Goal: Task Accomplishment & Management: Complete application form

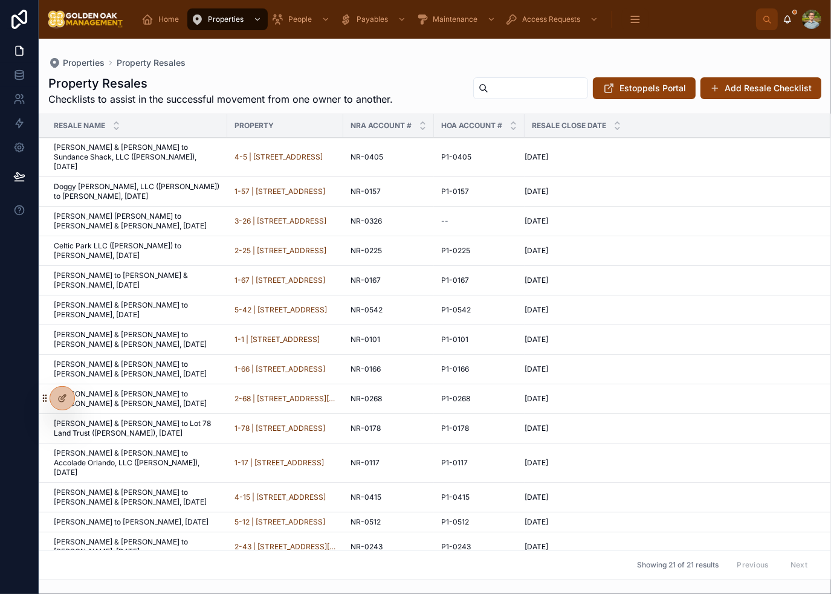
click at [524, 60] on div "Properties Property Resales" at bounding box center [434, 63] width 773 height 10
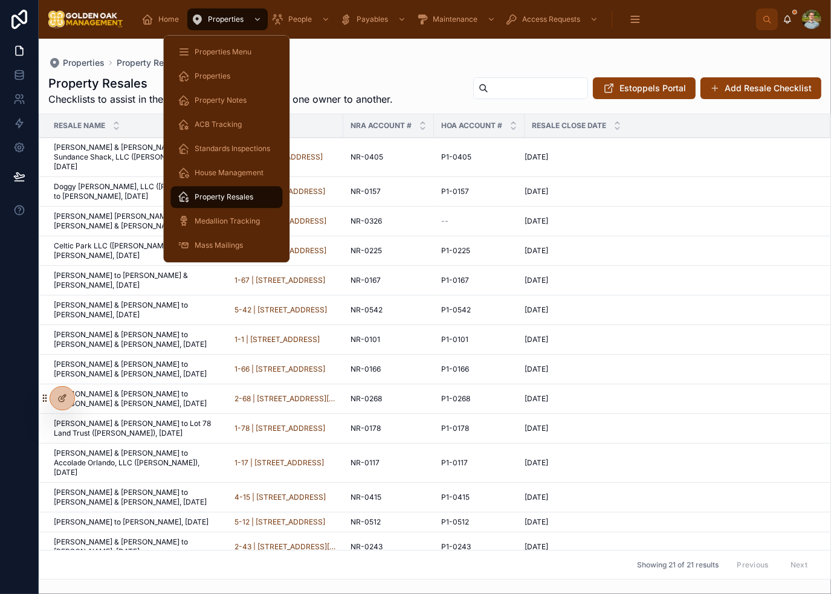
click at [214, 50] on span "Properties Menu" at bounding box center [223, 52] width 57 height 10
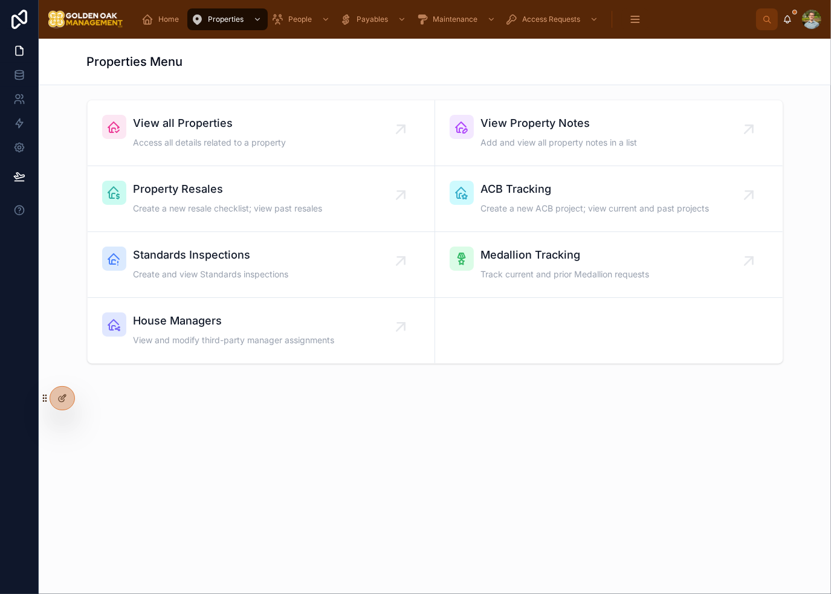
click at [503, 67] on div "Properties Menu" at bounding box center [435, 61] width 696 height 17
click at [227, 141] on span "Access all details related to a property" at bounding box center [210, 143] width 153 height 12
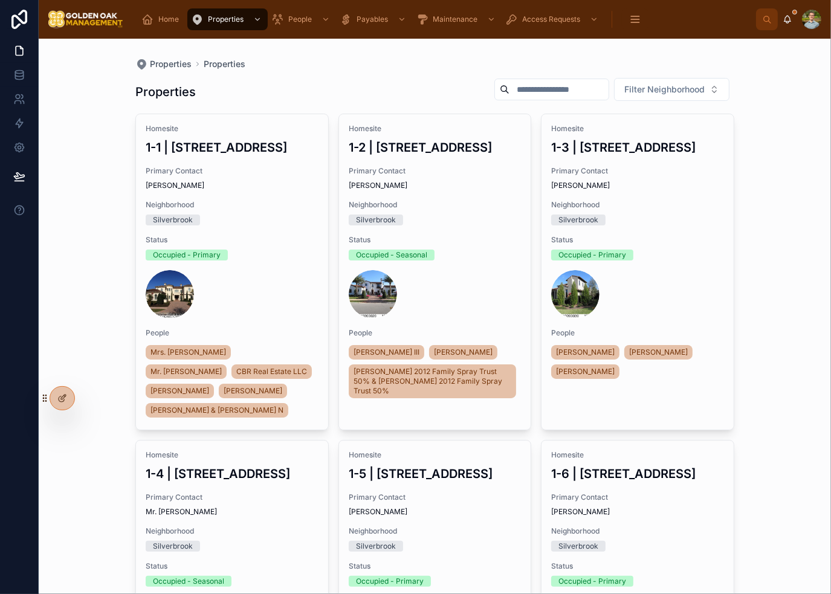
click at [558, 86] on input "text" at bounding box center [558, 89] width 99 height 17
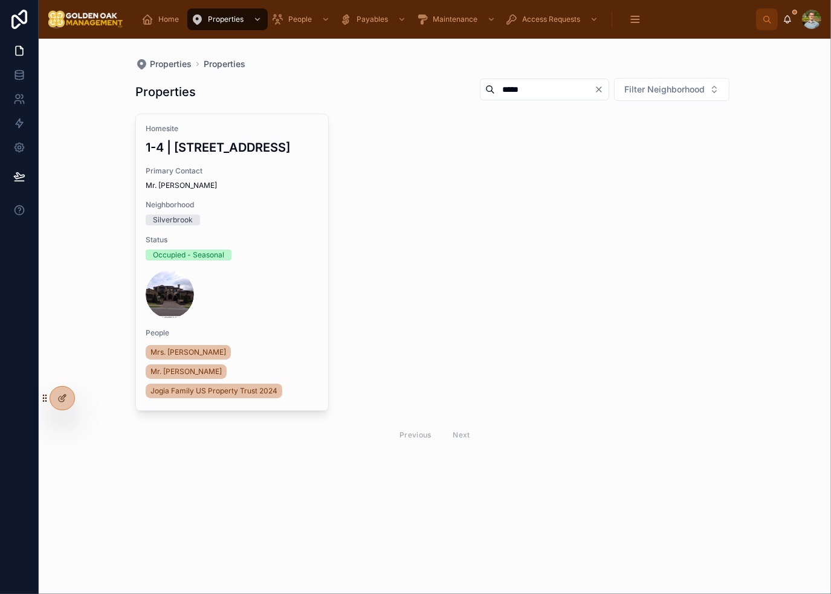
type input "*****"
click at [254, 234] on div "Homesite 1-4 | [STREET_ADDRESS][GEOGRAPHIC_DATA] Contact Mr. [PERSON_NAME] Neig…" at bounding box center [232, 262] width 192 height 296
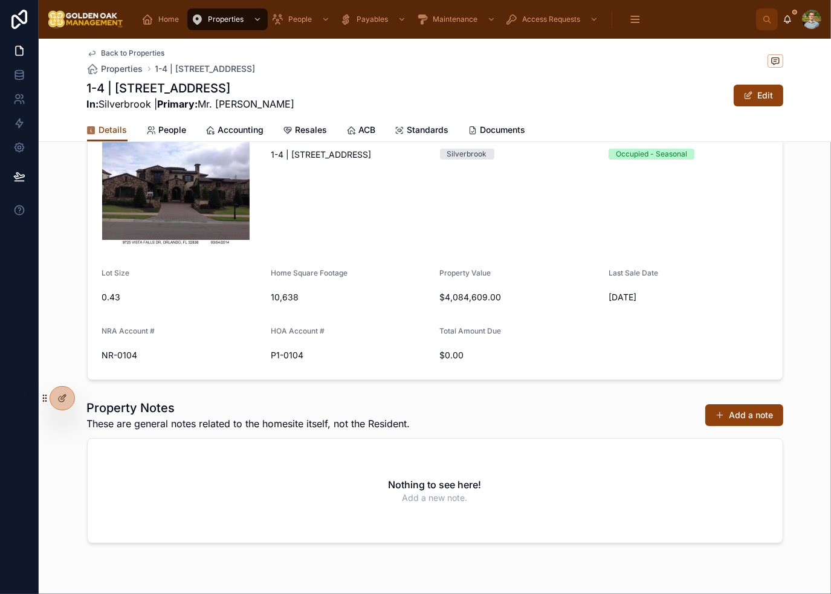
scroll to position [121, 0]
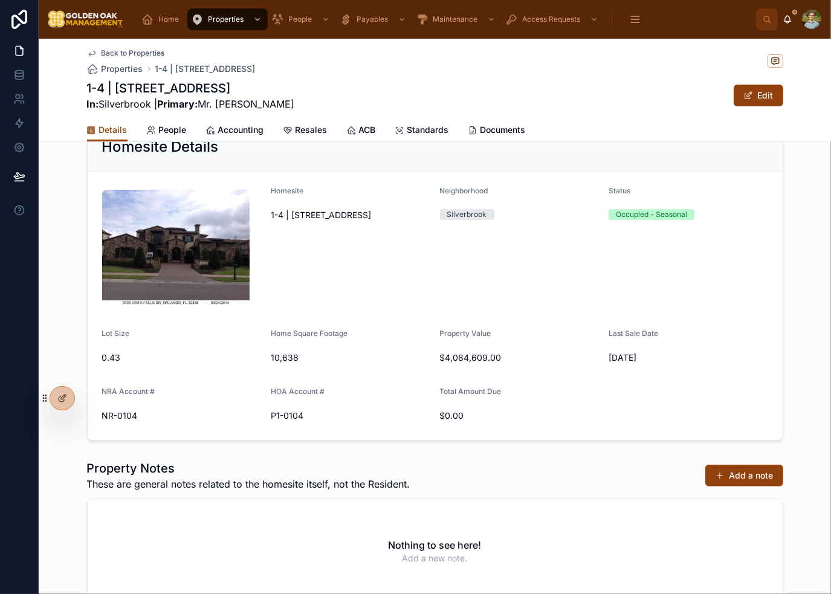
click at [164, 133] on span "People" at bounding box center [173, 130] width 28 height 12
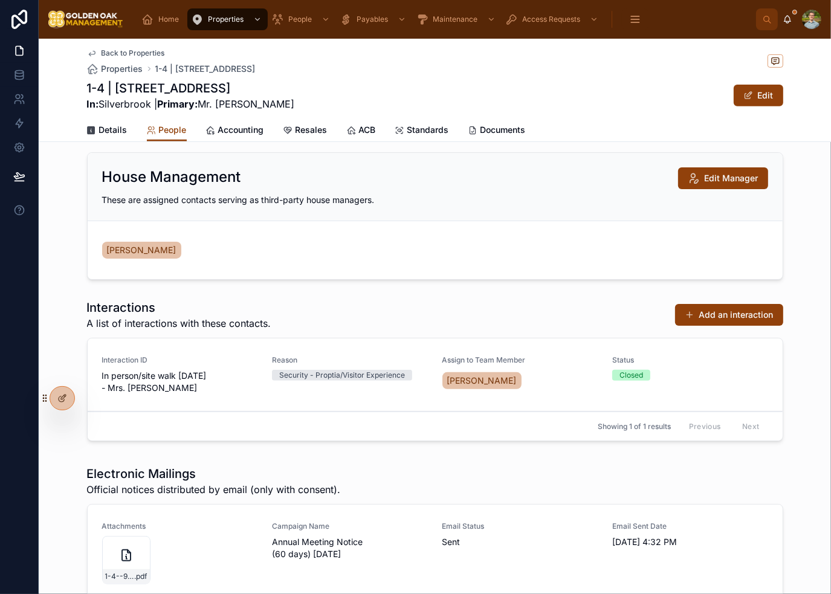
scroll to position [483, 0]
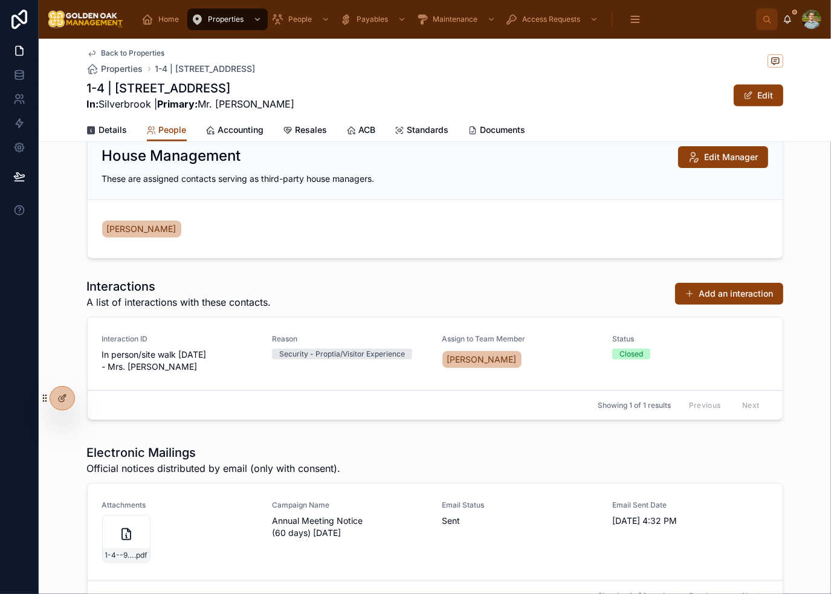
click at [761, 294] on button "Add an interaction" at bounding box center [729, 294] width 108 height 22
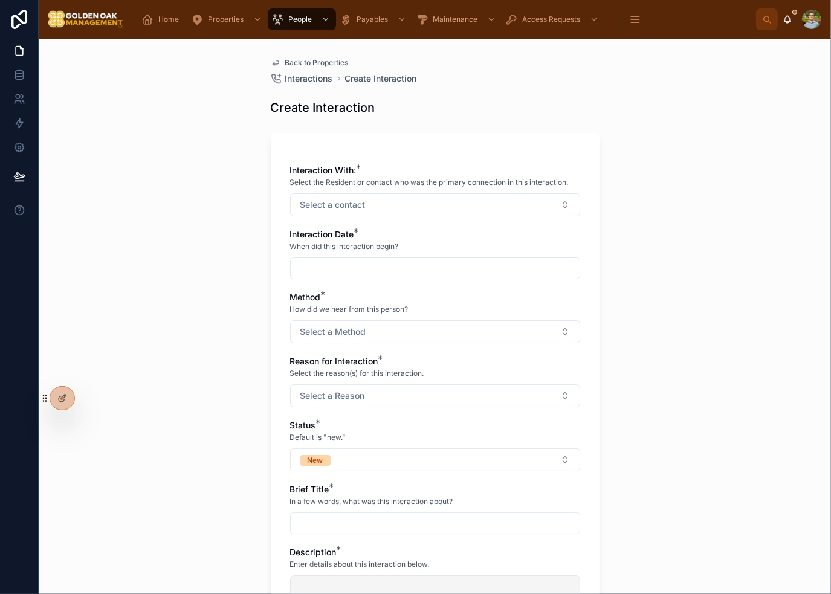
click at [396, 209] on button "Select a contact" at bounding box center [435, 204] width 290 height 23
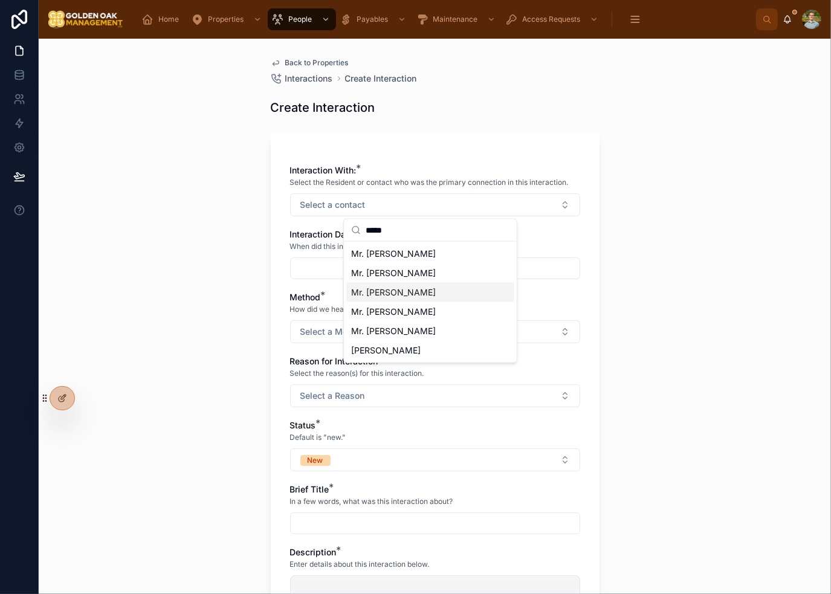
type input "*****"
click at [430, 289] on div "Mr. [PERSON_NAME]" at bounding box center [430, 292] width 168 height 19
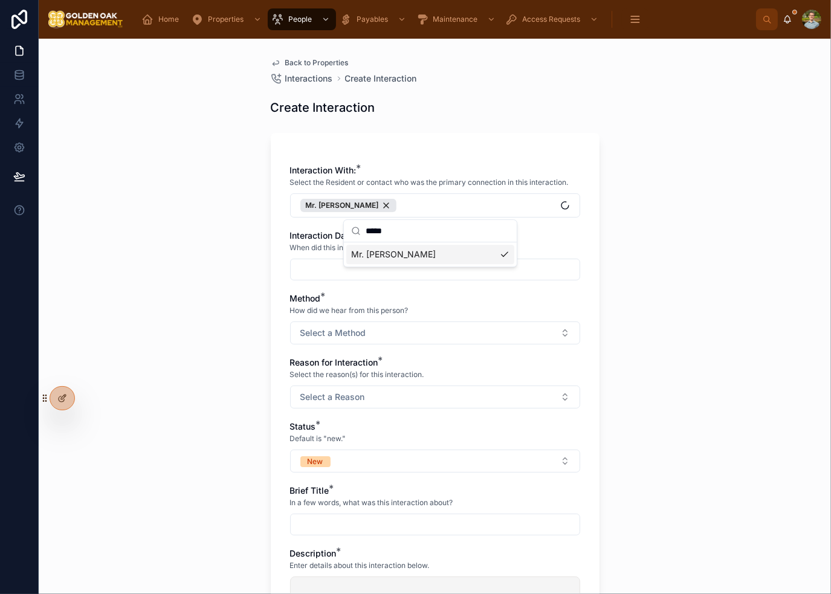
click at [616, 238] on div "Back to Properties Interactions Create Interaction Create Interaction Interacti…" at bounding box center [435, 316] width 792 height 555
click at [419, 272] on input "text" at bounding box center [435, 269] width 289 height 17
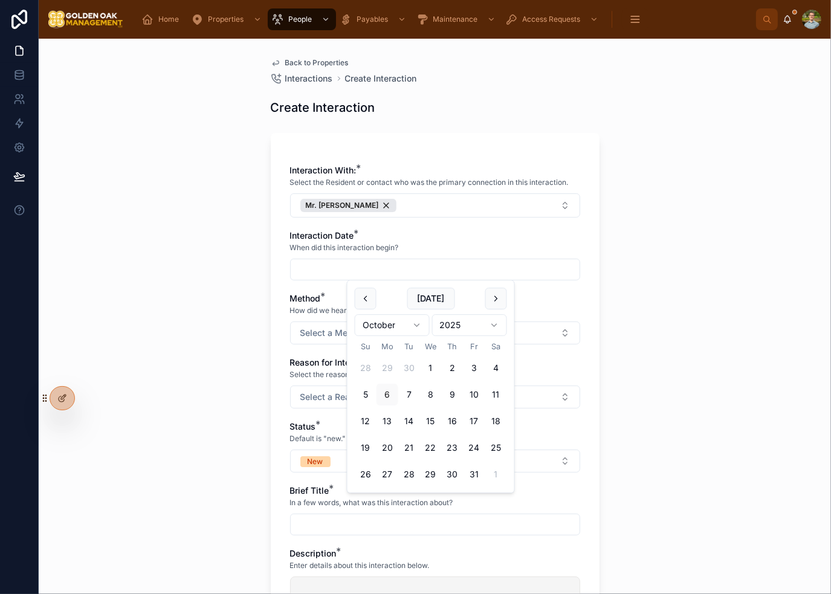
click at [420, 298] on button "[DATE]" at bounding box center [431, 299] width 48 height 22
type input "*********"
click at [646, 239] on div "Back to Properties Interactions Create Interaction Create Interaction Interacti…" at bounding box center [435, 316] width 792 height 555
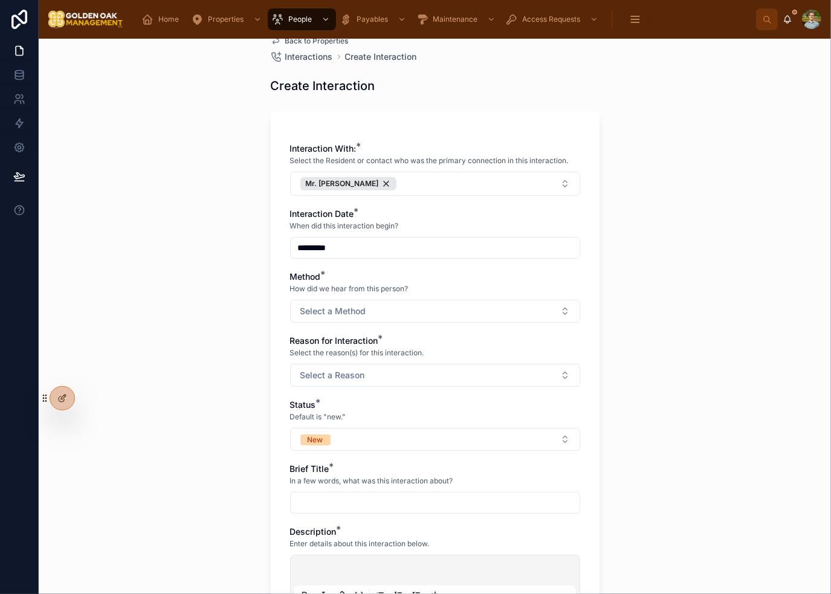
scroll to position [60, 0]
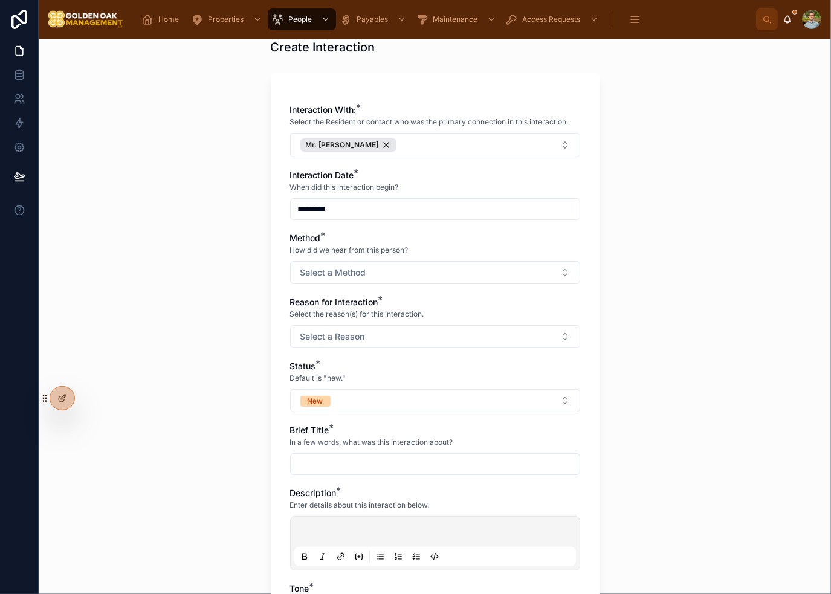
click at [441, 279] on button "Select a Method" at bounding box center [435, 272] width 290 height 23
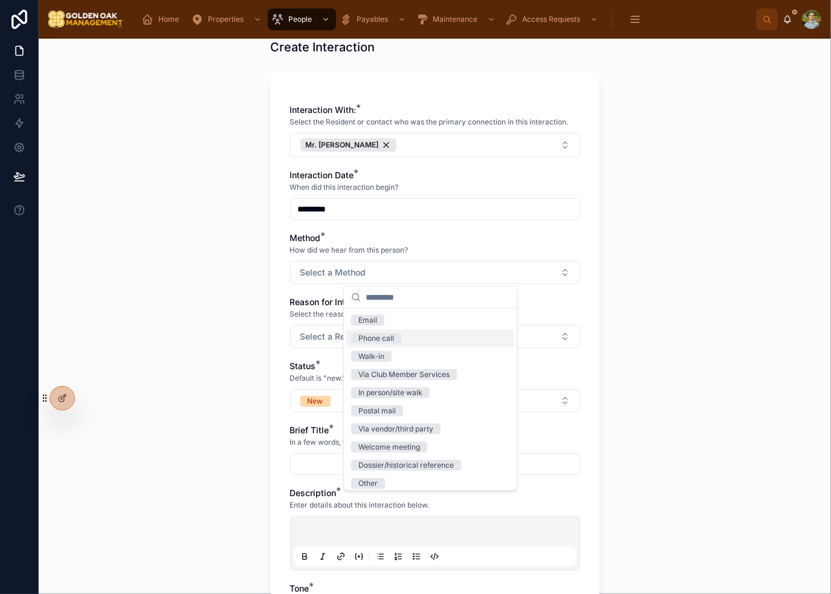
click at [412, 335] on div "Phone call" at bounding box center [430, 338] width 168 height 18
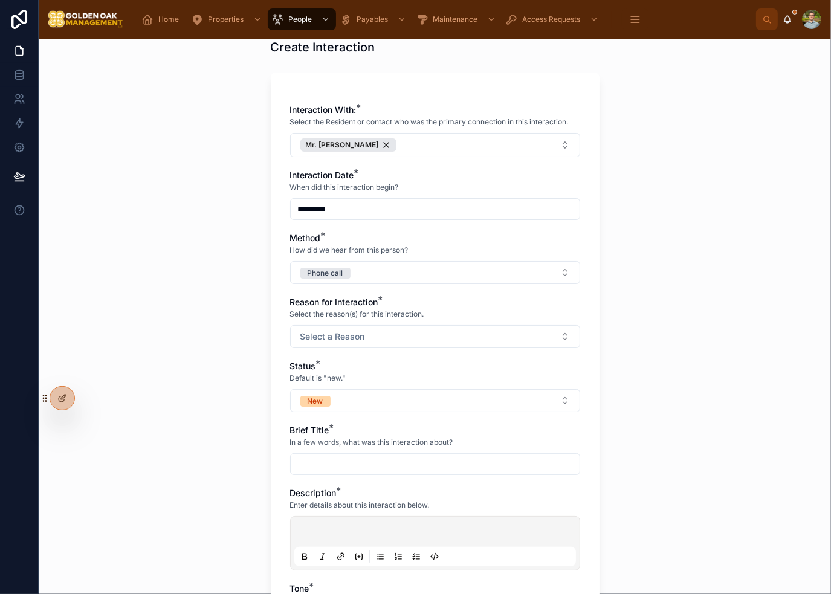
click at [608, 306] on div "Back to Properties Interactions Create Interaction Create Interaction Interacti…" at bounding box center [435, 316] width 792 height 555
click at [407, 332] on button "Select a Reason" at bounding box center [435, 336] width 290 height 23
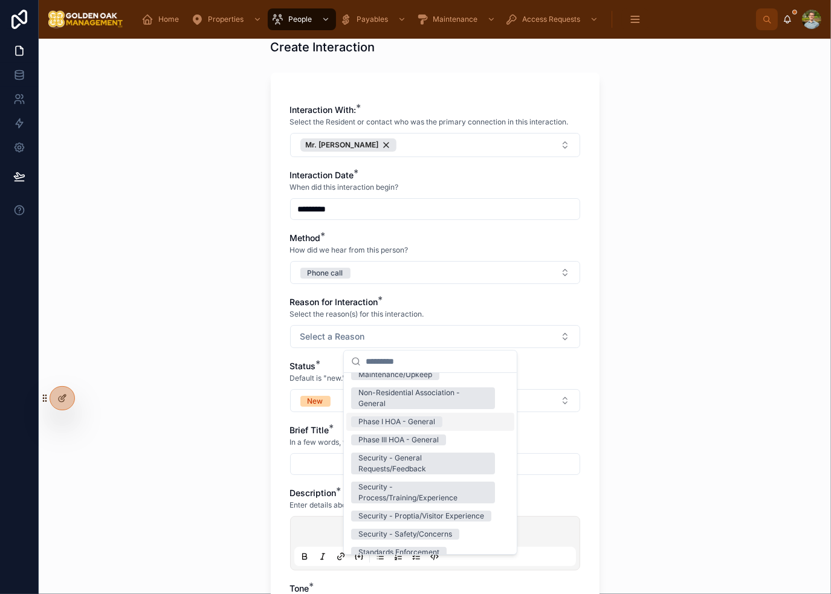
scroll to position [181, 0]
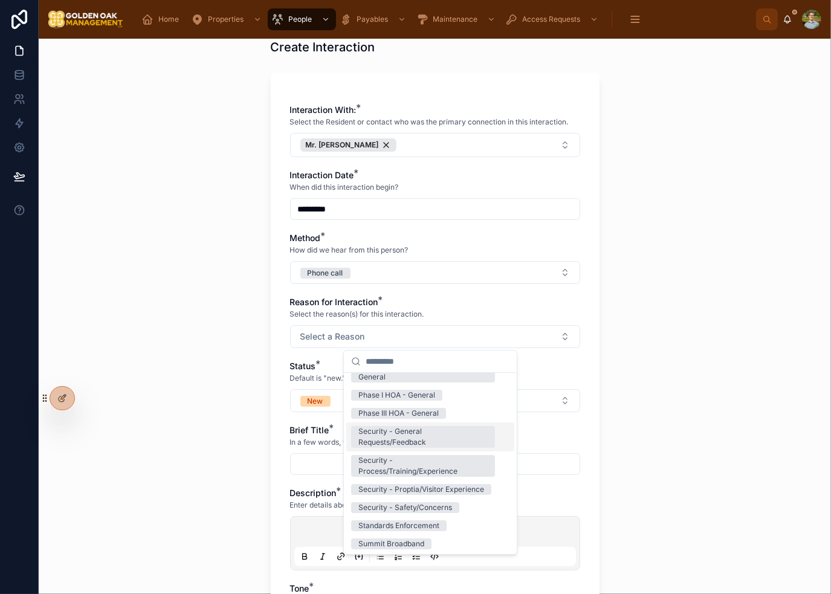
click at [418, 440] on div "Security - General Requests/Feedback" at bounding box center [422, 437] width 129 height 22
click at [737, 402] on div "Back to Properties Interactions Create Interaction Create Interaction Interacti…" at bounding box center [435, 316] width 792 height 555
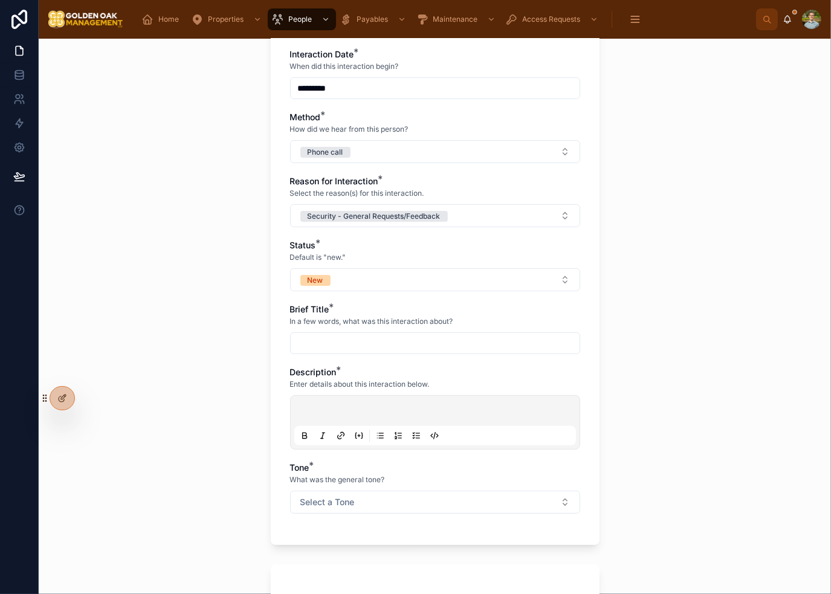
click at [391, 275] on button "New" at bounding box center [435, 279] width 290 height 23
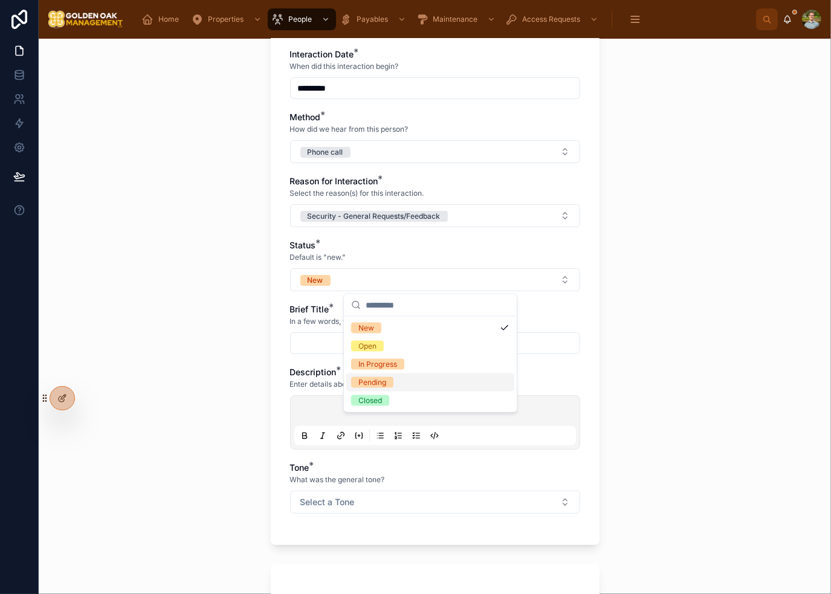
click at [387, 385] on span "Pending" at bounding box center [372, 382] width 42 height 11
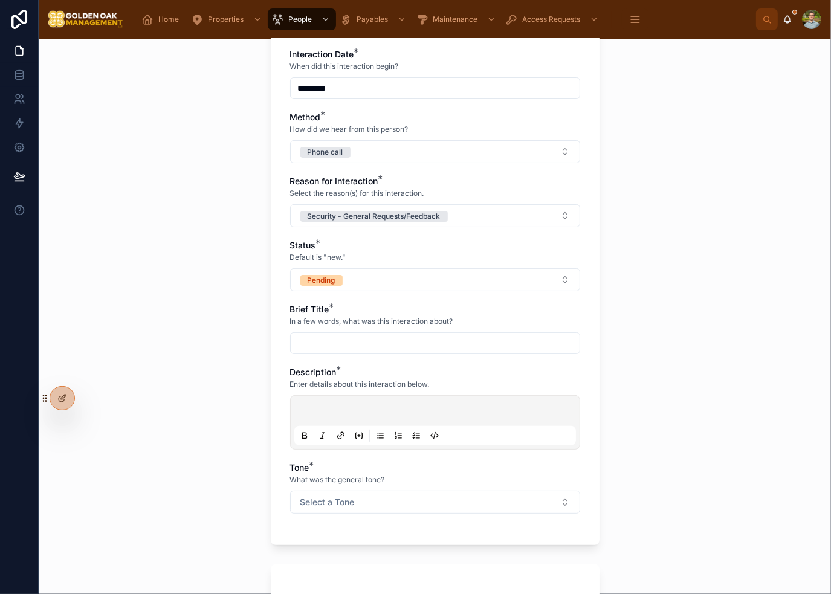
click at [380, 280] on button "Pending" at bounding box center [435, 279] width 290 height 23
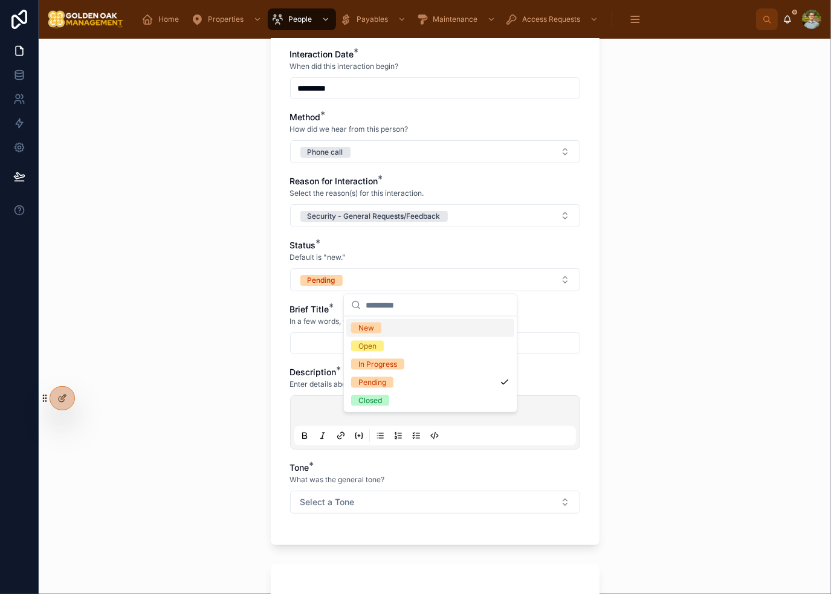
click at [380, 280] on button "Pending" at bounding box center [435, 279] width 290 height 23
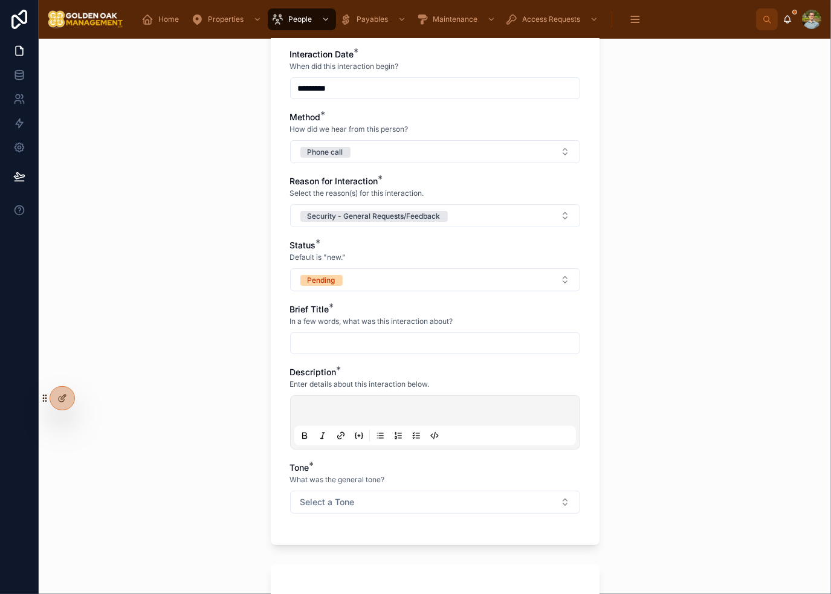
click at [342, 340] on input "text" at bounding box center [435, 343] width 289 height 17
type input "**********"
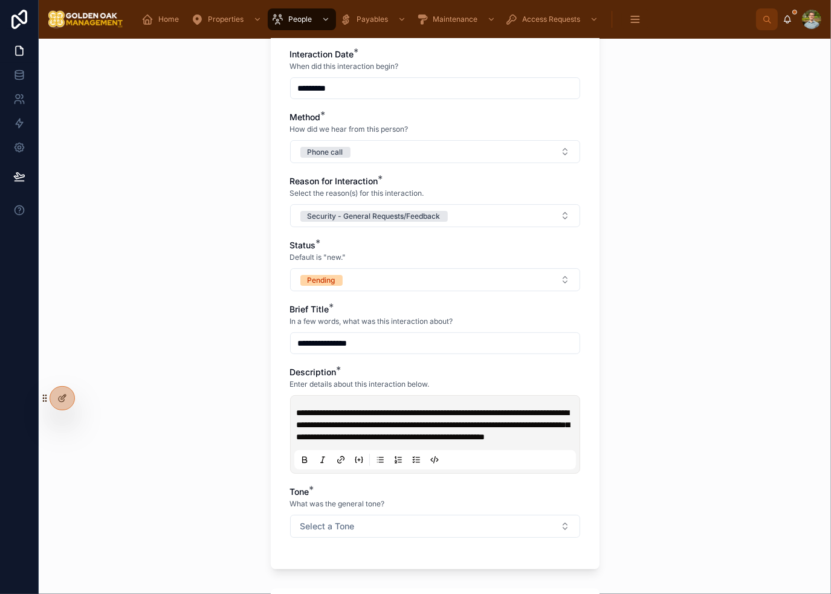
click at [435, 526] on button "Select a Tone" at bounding box center [435, 526] width 290 height 23
click at [382, 494] on div "Neutral" at bounding box center [370, 493] width 25 height 11
click at [651, 468] on div "**********" at bounding box center [435, 316] width 792 height 555
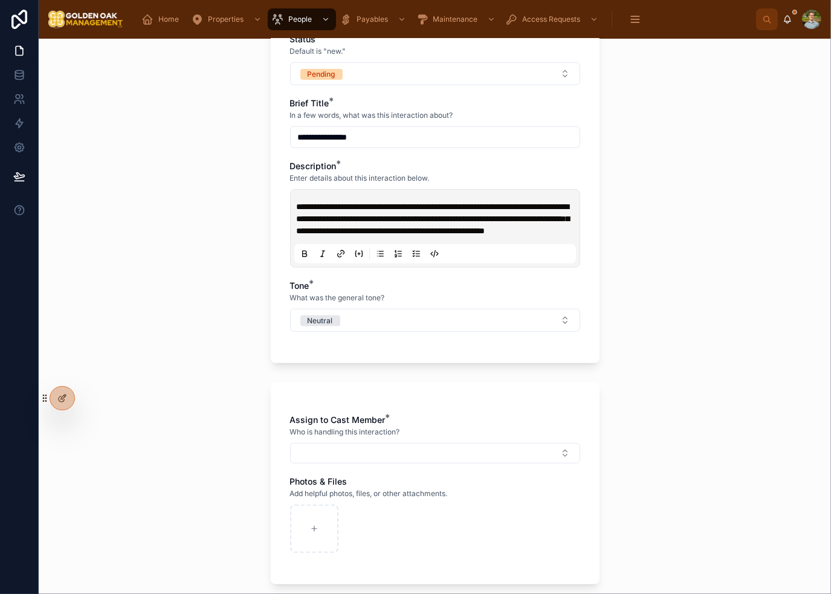
scroll to position [507, 0]
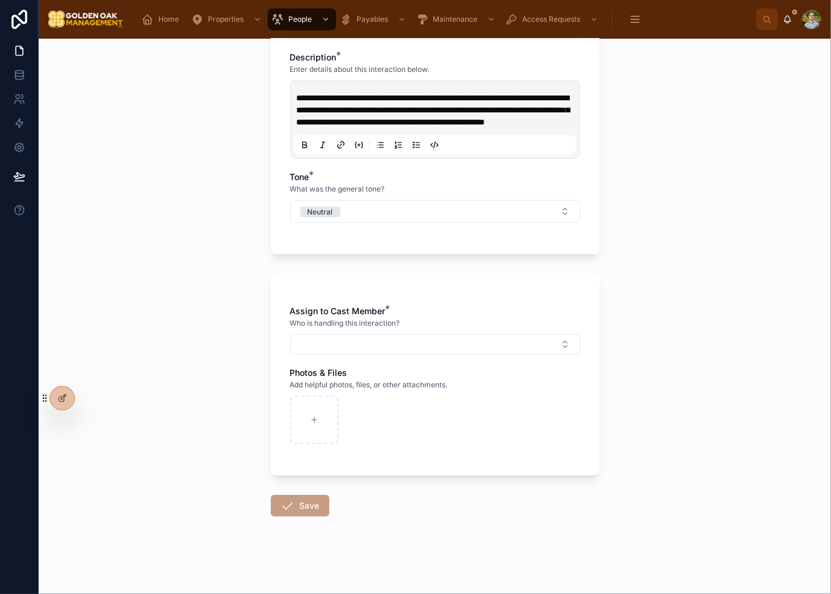
click at [413, 353] on button "Select Button" at bounding box center [435, 344] width 290 height 21
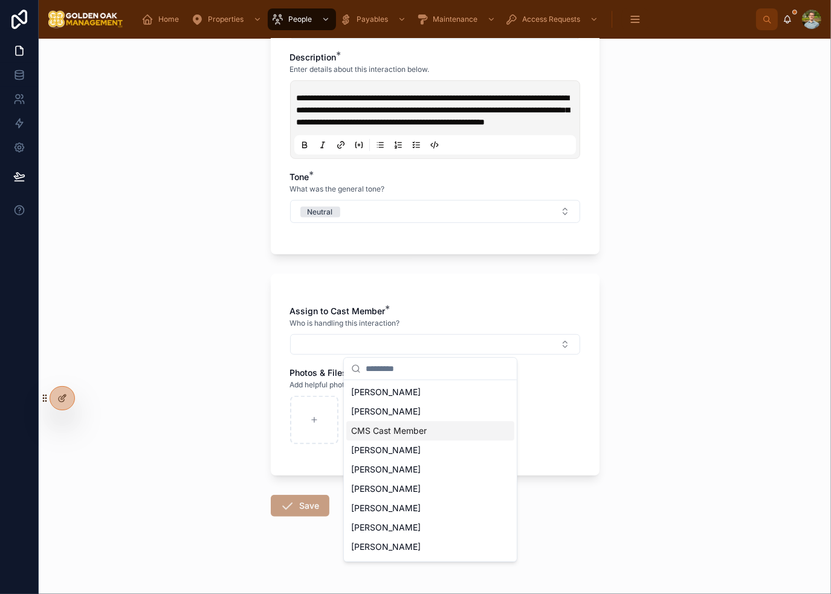
scroll to position [36, 0]
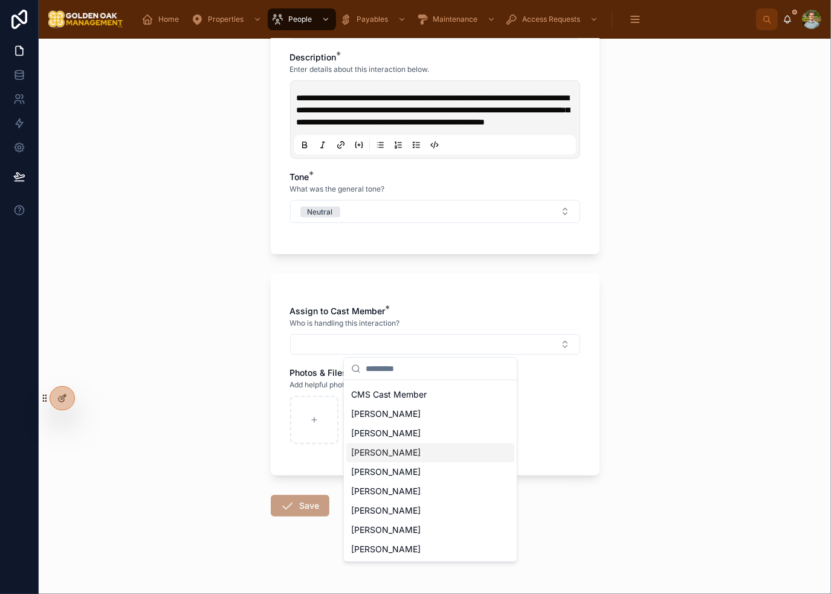
click at [407, 461] on div "[PERSON_NAME]" at bounding box center [430, 452] width 168 height 19
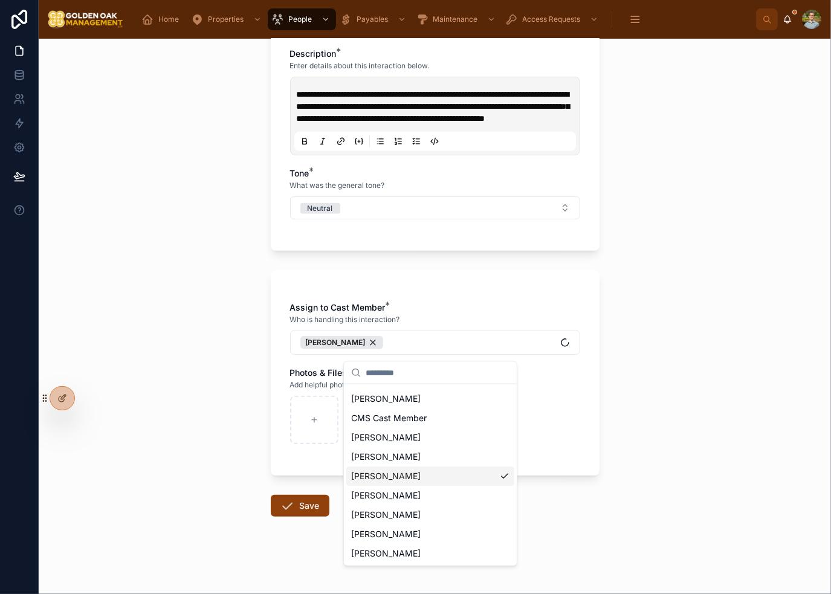
scroll to position [56, 0]
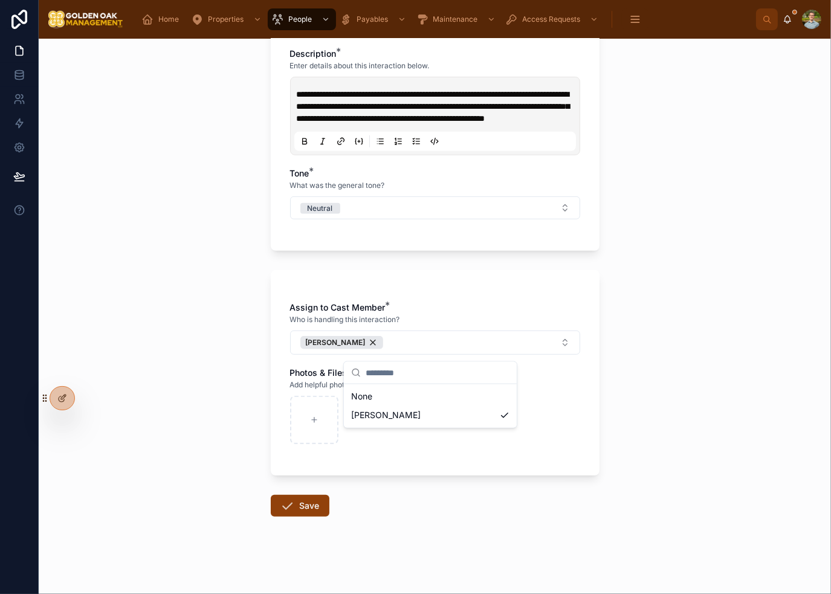
click at [639, 416] on div "**********" at bounding box center [435, 316] width 792 height 555
click at [273, 512] on button "Save" at bounding box center [300, 506] width 59 height 22
click at [713, 163] on div "**********" at bounding box center [435, 316] width 792 height 555
click at [704, 178] on div "**********" at bounding box center [435, 316] width 792 height 555
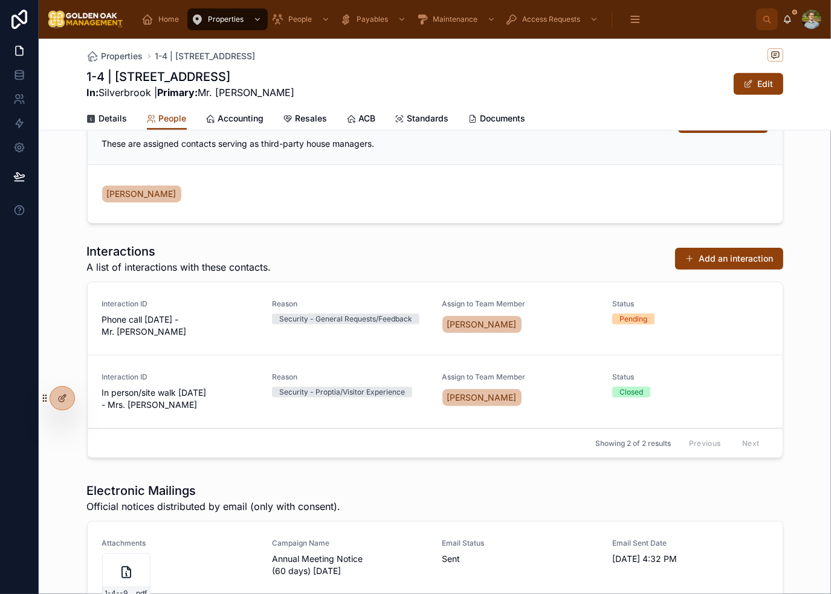
click at [422, 203] on form "[PERSON_NAME]" at bounding box center [435, 194] width 695 height 58
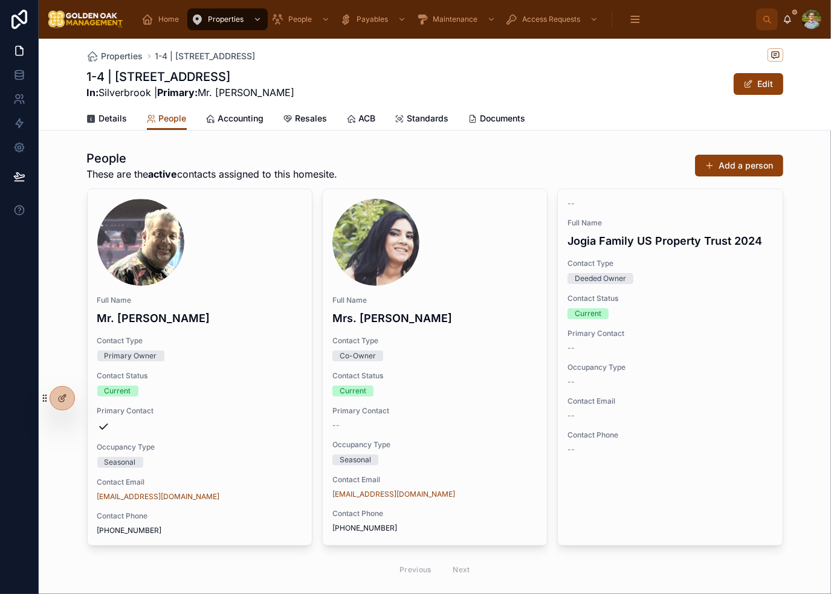
click at [572, 149] on div "People These are the active contacts assigned to this homesite. Add a person Fu…" at bounding box center [435, 366] width 792 height 443
click at [561, 170] on div "People These are the active contacts assigned to this homesite. Add a person" at bounding box center [435, 165] width 696 height 31
click at [148, 22] on icon "scrollable content" at bounding box center [147, 19] width 12 height 12
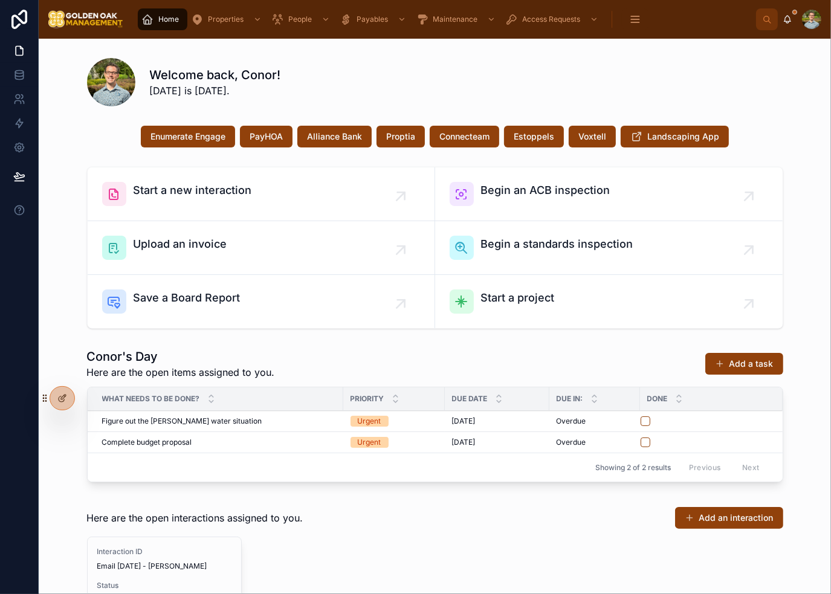
click at [512, 65] on div "Welcome back, Conor! [DATE] is [DATE]." at bounding box center [435, 82] width 696 height 48
click at [420, 72] on div "Welcome back, Conor! [DATE] is [DATE]." at bounding box center [466, 81] width 633 height 31
click at [678, 92] on div "Welcome back, Conor! [DATE] is [DATE]." at bounding box center [466, 81] width 633 height 31
